Goal: Communication & Community: Answer question/provide support

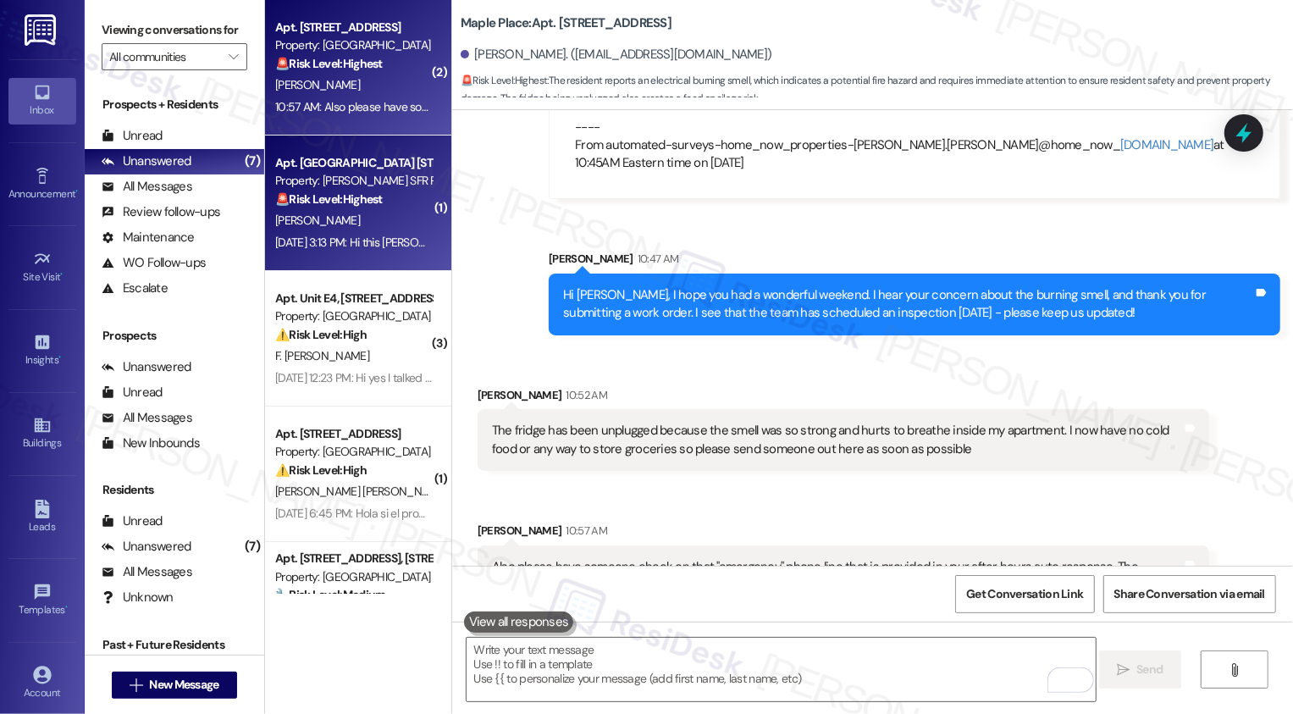
click at [370, 246] on div "[DATE] 3:13 PM: Hi this [PERSON_NAME] daughter am not trying to worry you am ju…" at bounding box center [774, 242] width 999 height 15
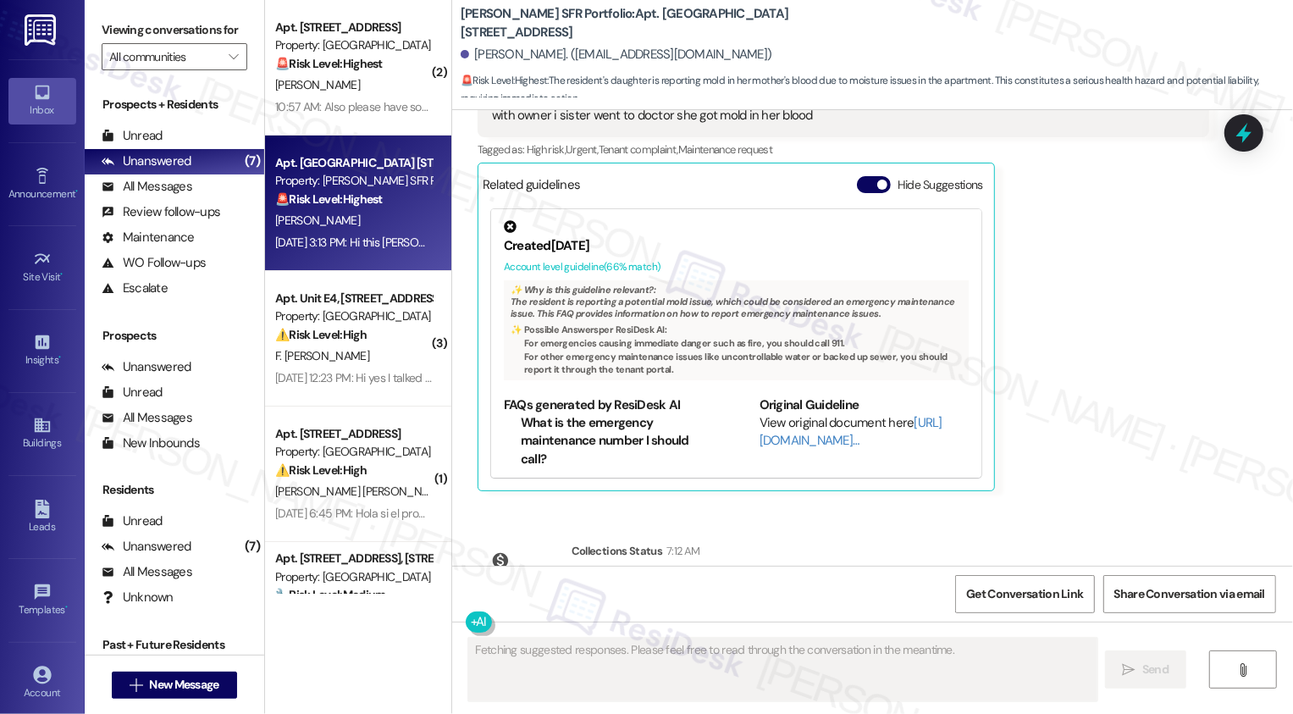
scroll to position [10074, 0]
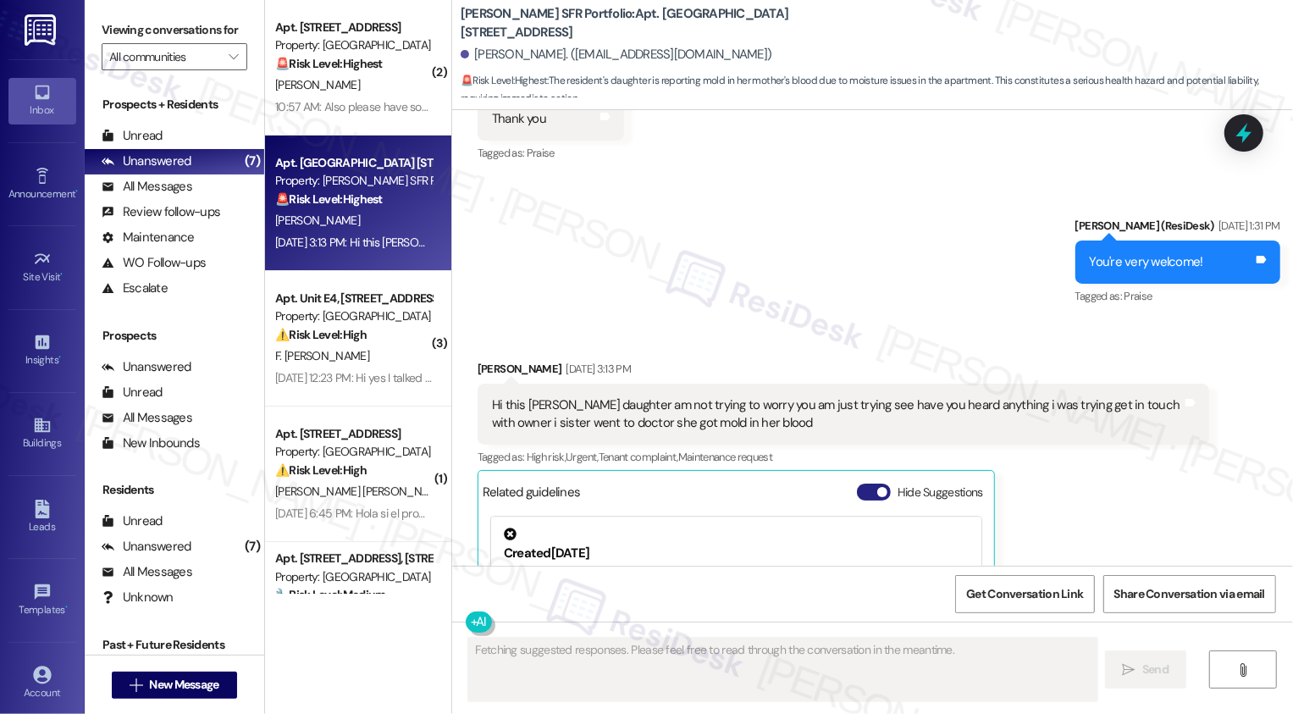
click at [864, 484] on button "Hide Suggestions" at bounding box center [874, 492] width 34 height 17
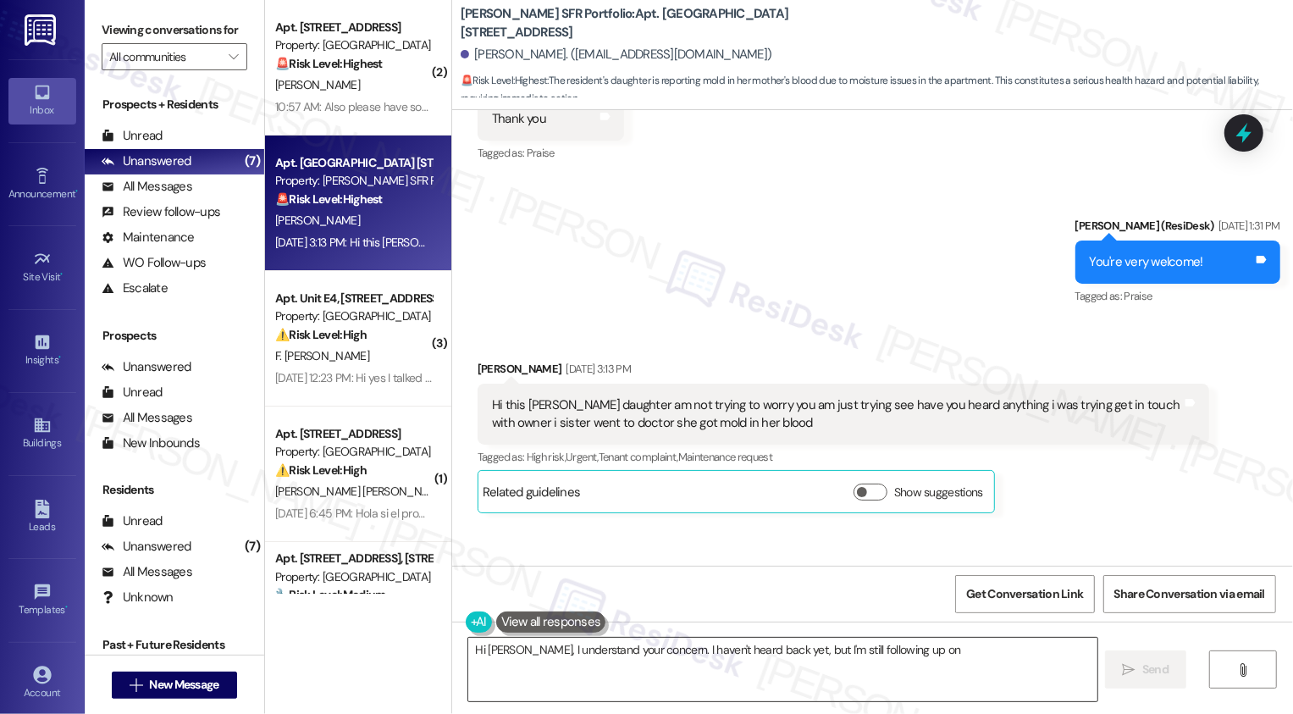
click at [557, 661] on textarea "Hi [PERSON_NAME], I understand your concern. I haven't heard back yet, but I'm …" at bounding box center [782, 670] width 629 height 64
click at [657, 672] on textarea "Hi [PERSON_NAME], I understand your concern. I haven't heard back yet, but I'm …" at bounding box center [782, 670] width 629 height 64
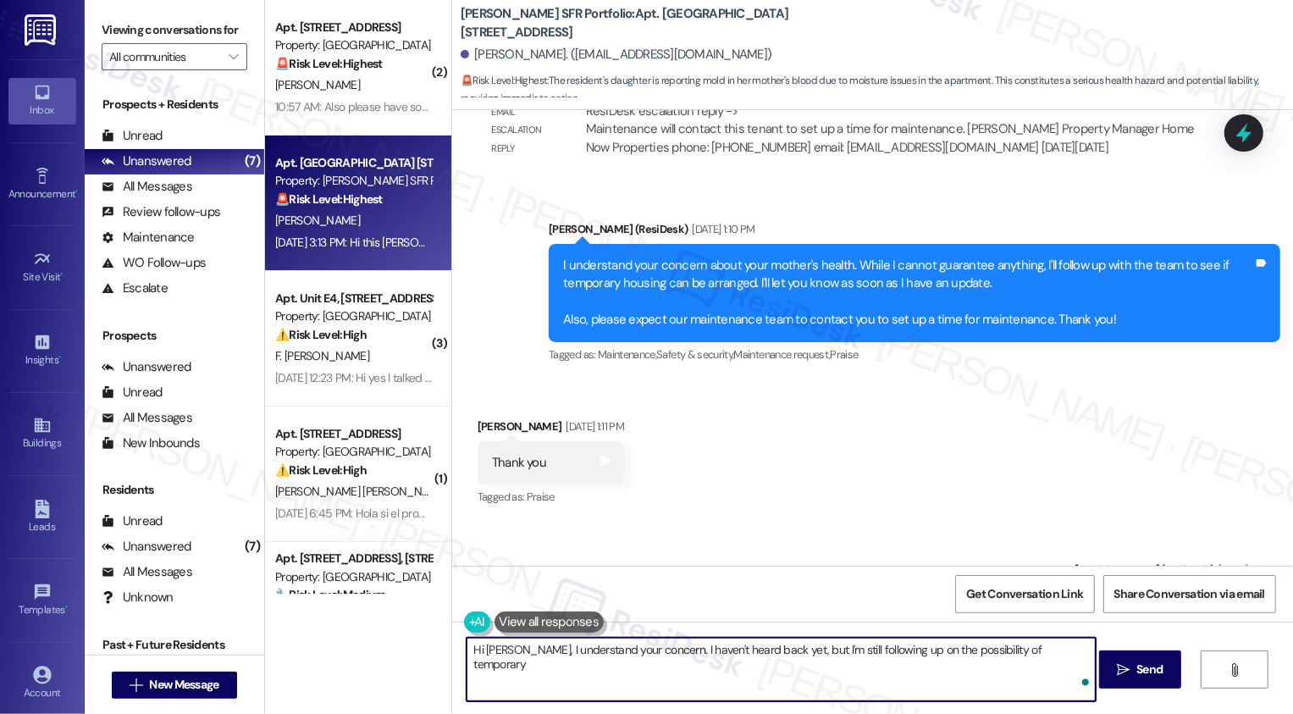
scroll to position [10095, 0]
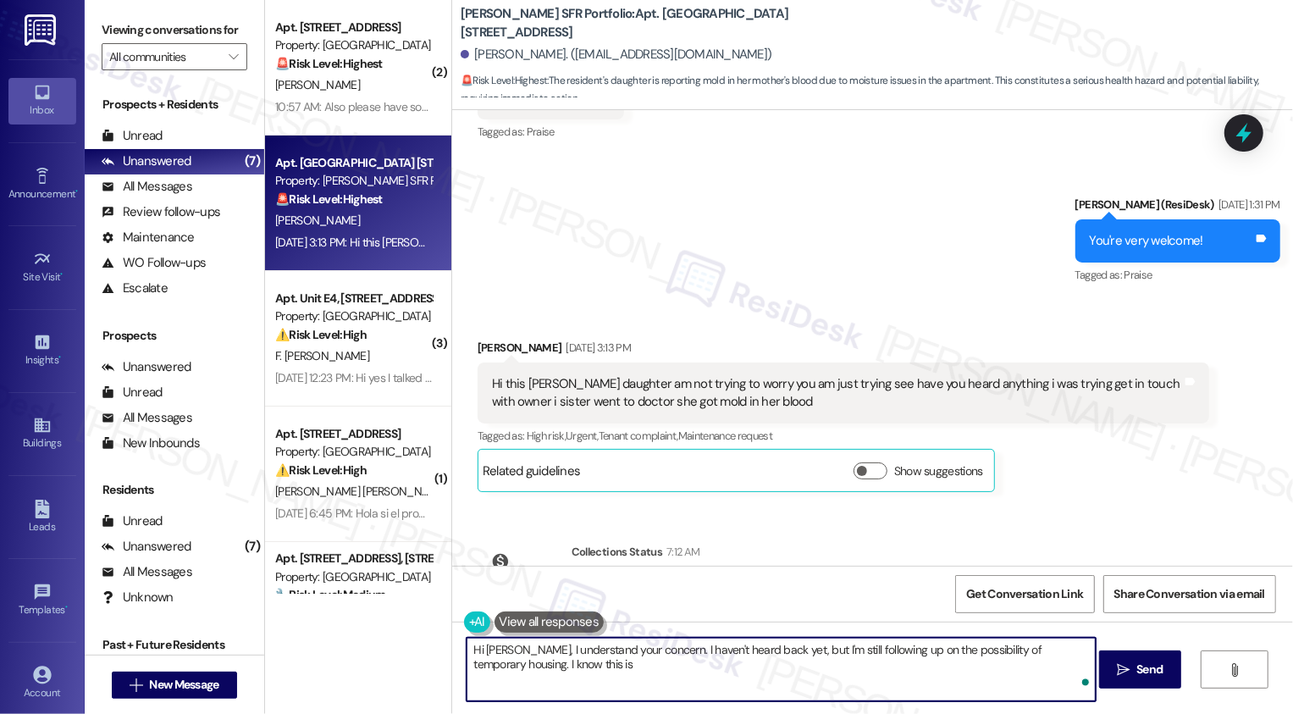
click at [673, 669] on textarea "Hi [PERSON_NAME], I understand your concern. I haven't heard back yet, but I'm …" at bounding box center [781, 670] width 629 height 64
type textarea "Hi [PERSON_NAME], I understand your concern. I haven't heard back yet, but I'm …"
click at [661, 14] on b "[PERSON_NAME] SFR Portfolio: Apt. [GEOGRAPHIC_DATA] [STREET_ADDRESS]" at bounding box center [630, 23] width 339 height 36
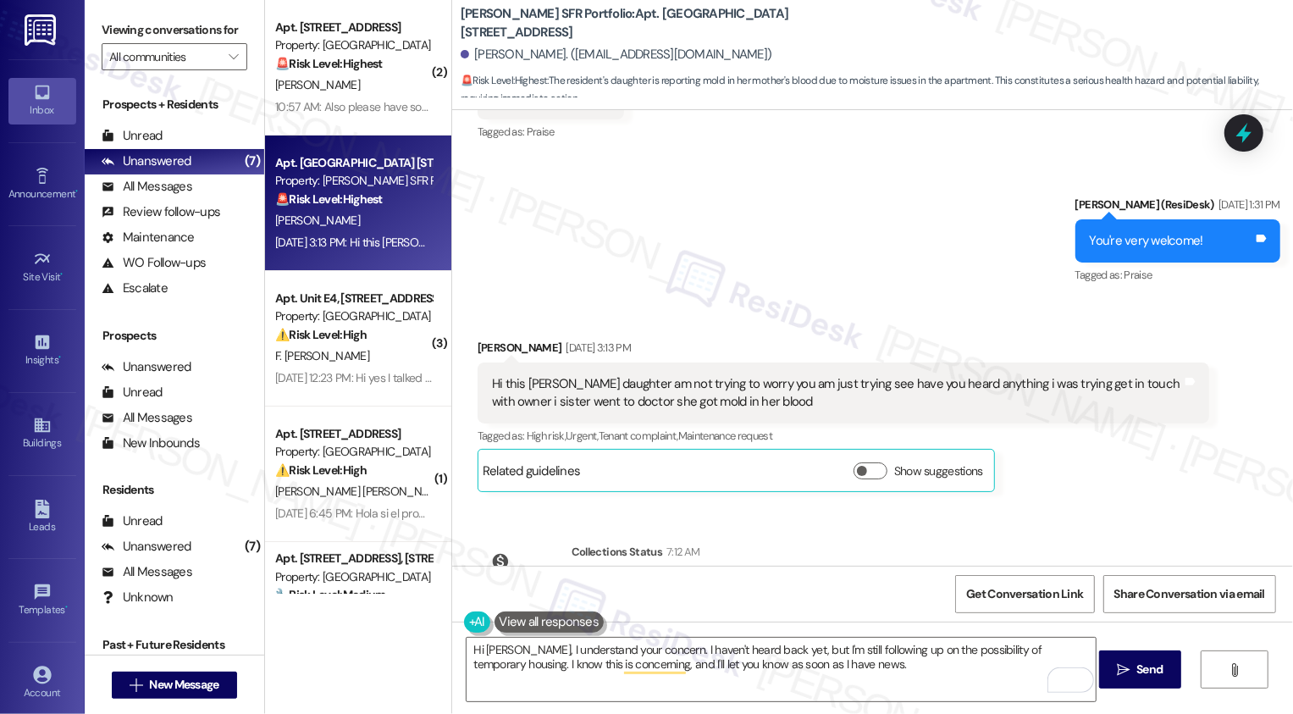
click at [661, 14] on b "[PERSON_NAME] SFR Portfolio: Apt. [GEOGRAPHIC_DATA] [STREET_ADDRESS]" at bounding box center [630, 23] width 339 height 36
drag, startPoint x: 450, startPoint y: 13, endPoint x: 646, endPoint y: 13, distance: 196.5
click at [646, 13] on b "[PERSON_NAME] SFR Portfolio: Apt. [GEOGRAPHIC_DATA] [STREET_ADDRESS]" at bounding box center [630, 23] width 339 height 36
copy b "[PERSON_NAME] SFR Portfolio: Apt. [GEOGRAPHIC_DATA]"
click at [524, 375] on div "Hi this [PERSON_NAME] daughter am not trying to worry you am just trying see ha…" at bounding box center [837, 393] width 690 height 36
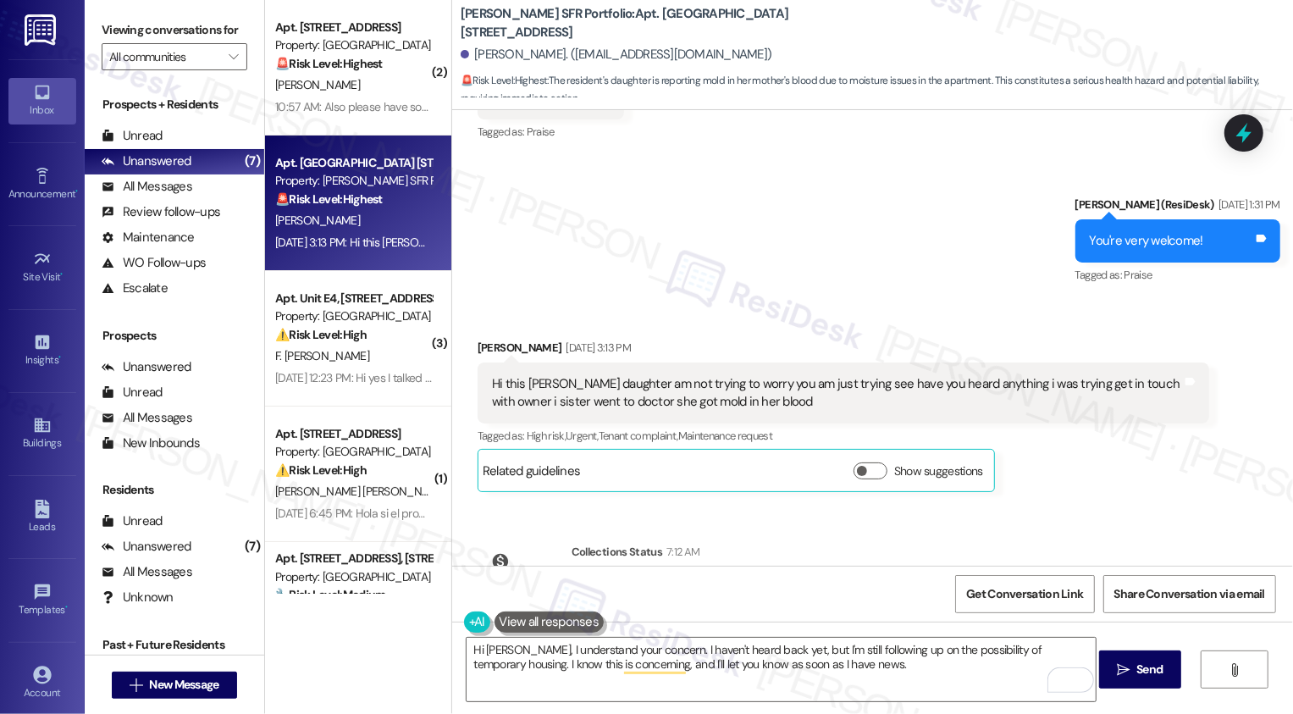
click at [524, 375] on div "Hi this [PERSON_NAME] daughter am not trying to worry you am just trying see ha…" at bounding box center [837, 393] width 690 height 36
copy div "[PERSON_NAME]"
click at [578, 663] on textarea "Hi [PERSON_NAME], I understand your concern. I haven't heard back yet, but I'm …" at bounding box center [781, 670] width 629 height 64
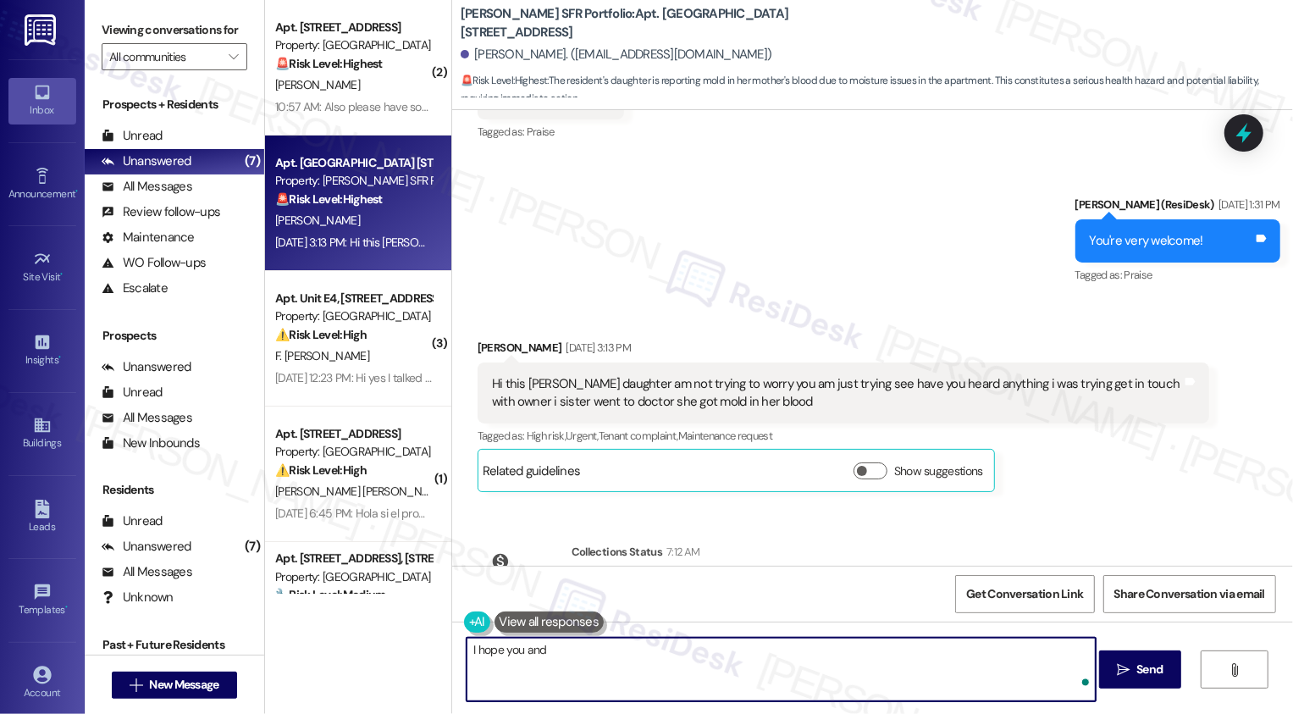
type textarea "I hope you and"
paste textarea "[PERSON_NAME]"
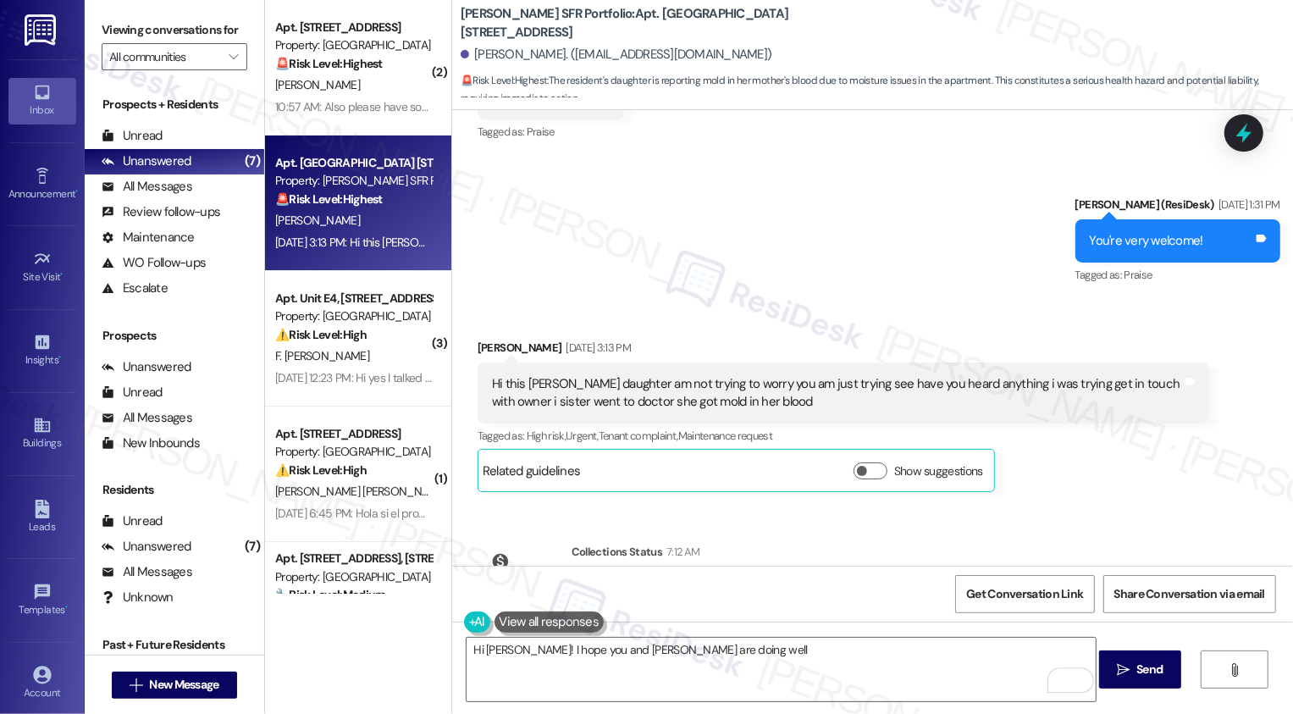
drag, startPoint x: 683, startPoint y: 14, endPoint x: 700, endPoint y: 34, distance: 26.5
click at [700, 34] on b "[PERSON_NAME] SFR Portfolio: Apt. [GEOGRAPHIC_DATA] [STREET_ADDRESS]" at bounding box center [630, 23] width 339 height 36
copy b "[STREET_ADDRESS]"
click at [756, 663] on textarea "Hi [PERSON_NAME]! I hope you and [PERSON_NAME] are doing well" at bounding box center [781, 670] width 629 height 64
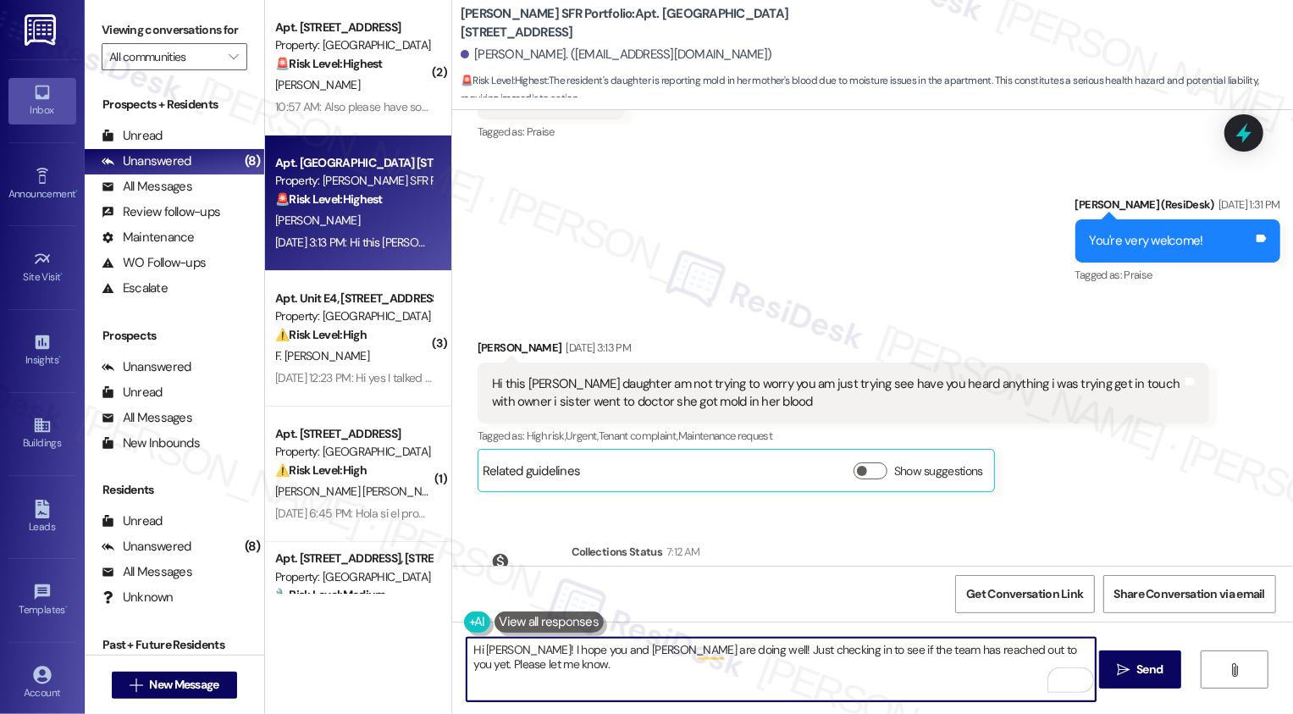
click at [988, 652] on textarea "Hi [PERSON_NAME]! I hope you and [PERSON_NAME] are doing well! Just checking in…" at bounding box center [781, 670] width 629 height 64
type textarea "Hi [PERSON_NAME]! I hope you and [PERSON_NAME] are doing well! Just checking in…"
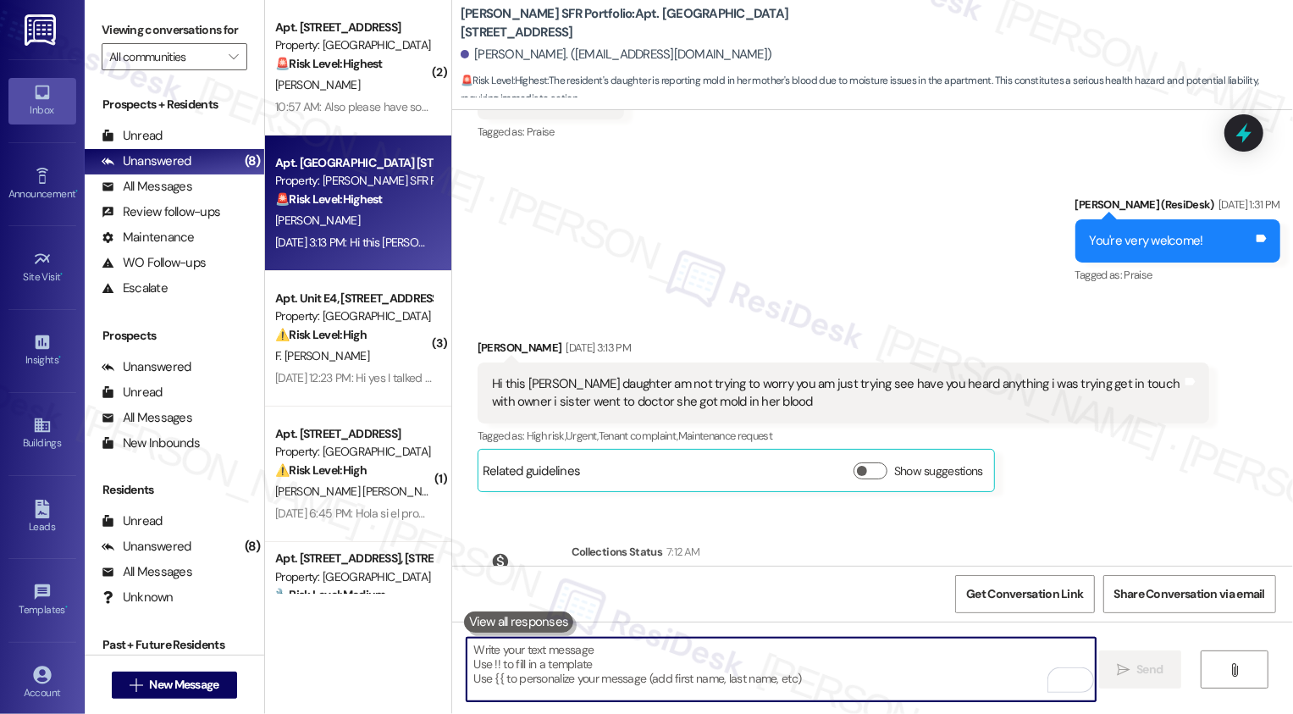
scroll to position [10213, 0]
